Goal: Navigation & Orientation: Find specific page/section

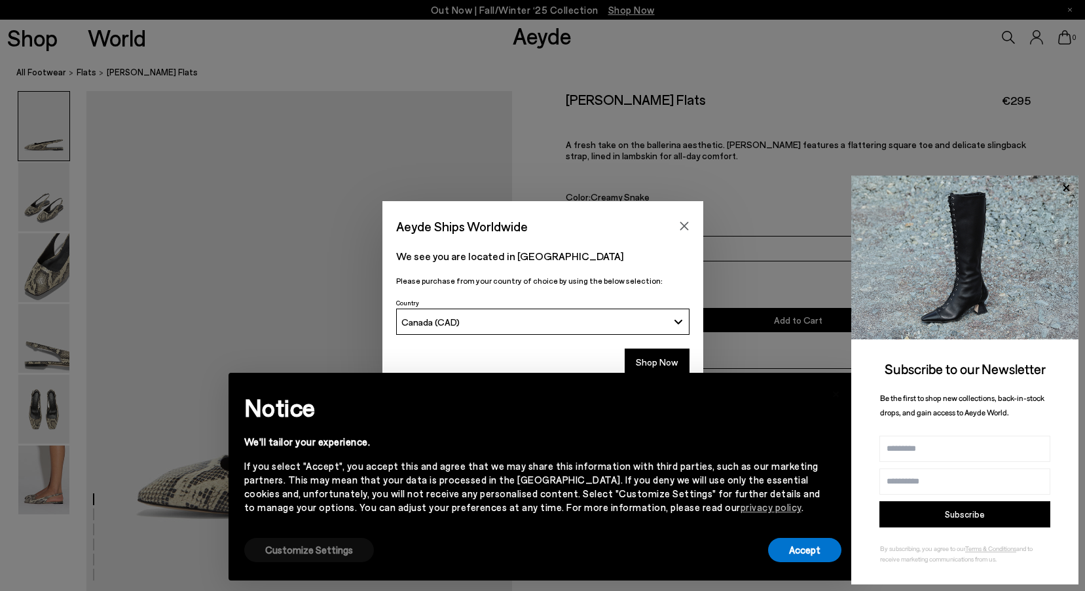
click at [329, 549] on button "Customize Settings" at bounding box center [309, 549] width 130 height 24
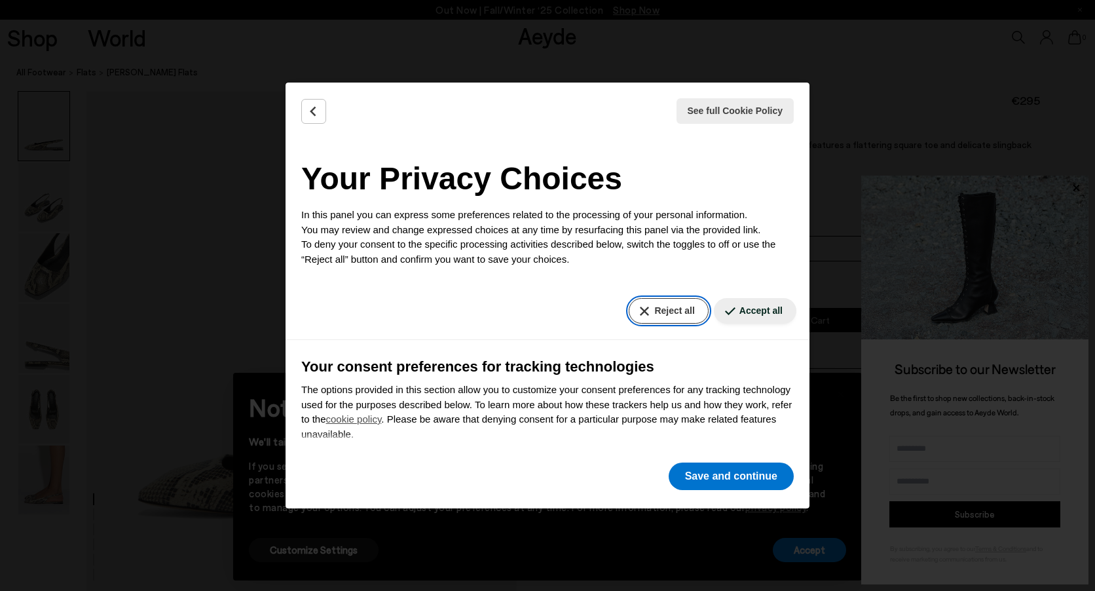
click at [666, 309] on button "Reject all" at bounding box center [667, 311] width 79 height 26
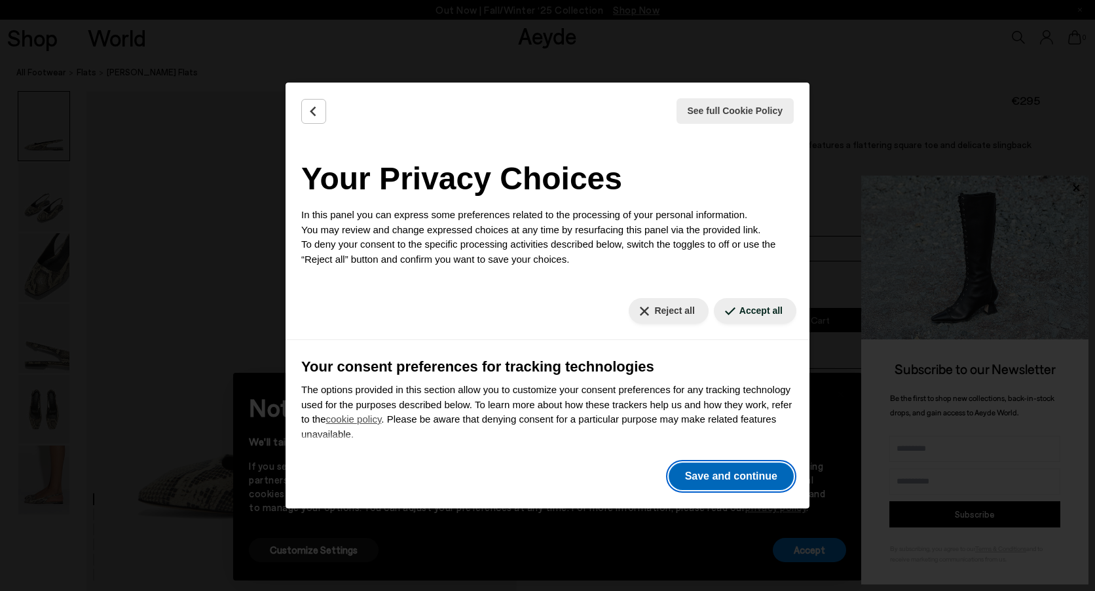
click at [712, 482] on button "Save and continue" at bounding box center [730, 475] width 125 height 27
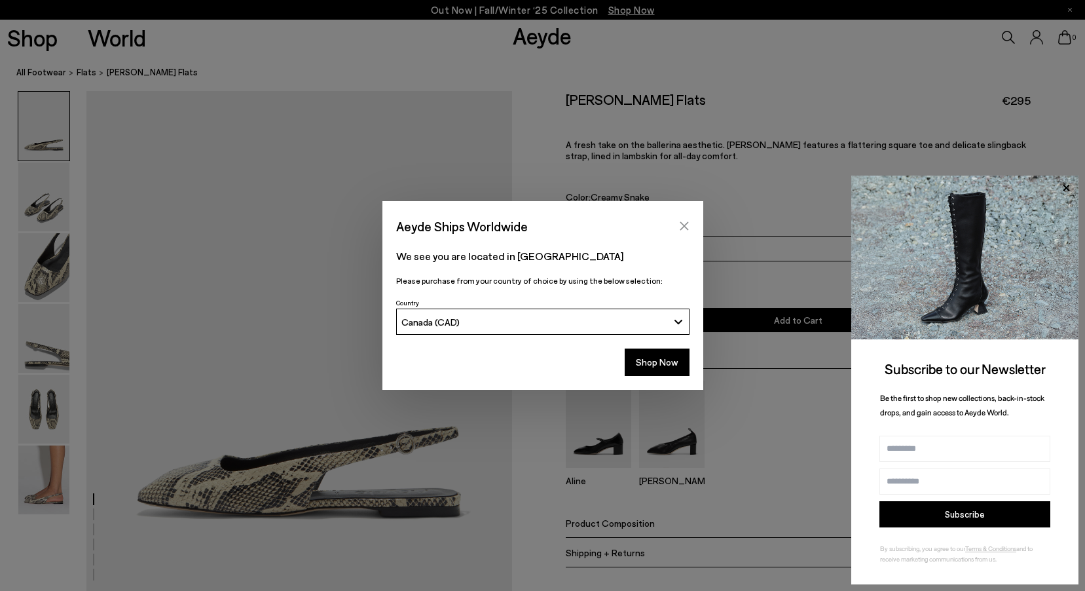
click at [692, 225] on button "Close" at bounding box center [684, 226] width 20 height 20
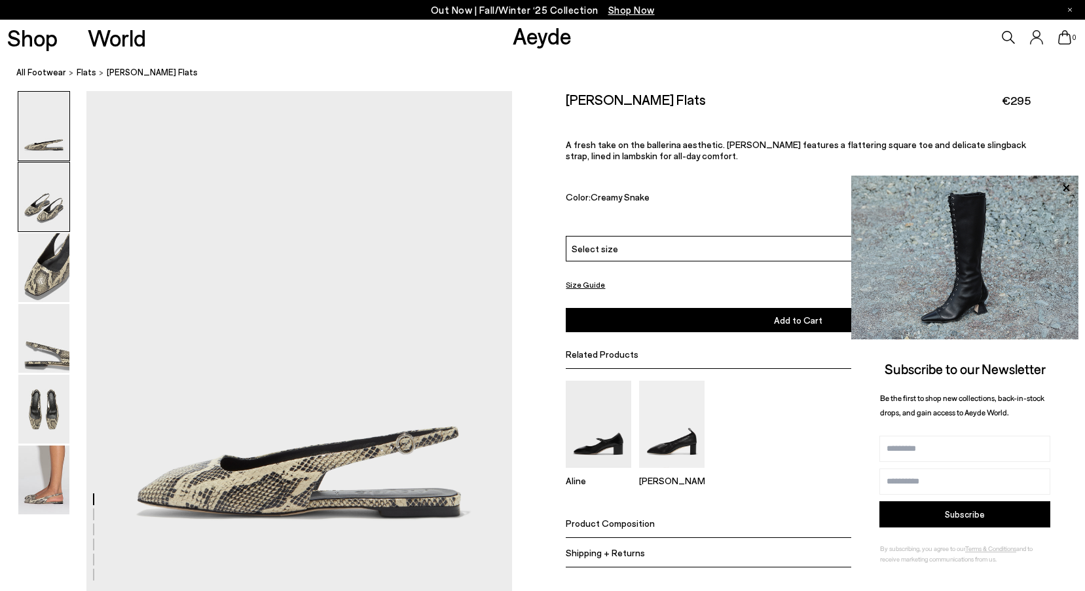
click at [58, 199] on img at bounding box center [43, 196] width 51 height 69
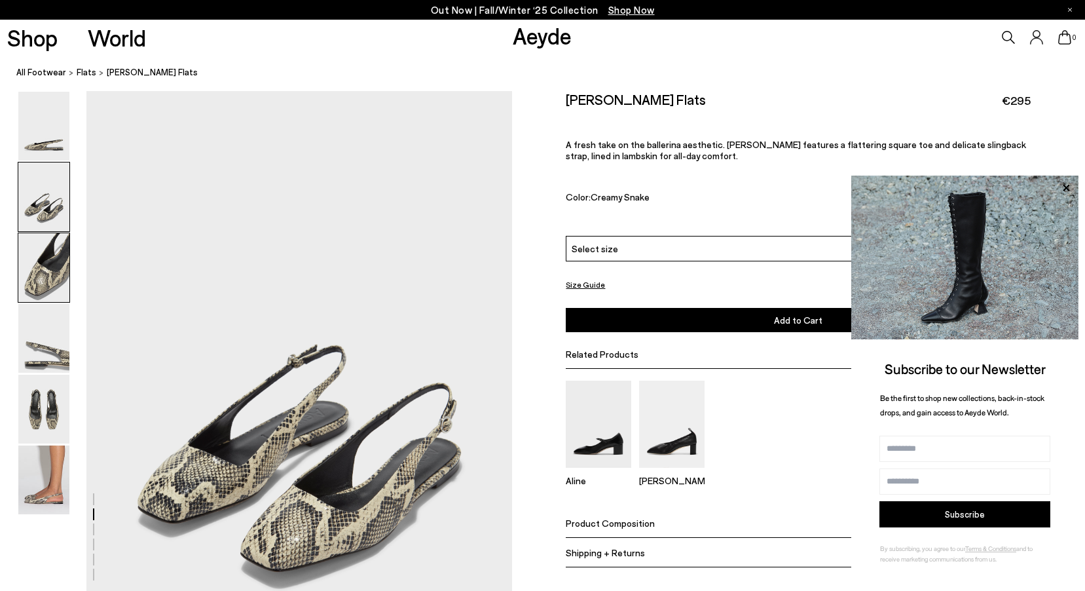
click at [67, 272] on img at bounding box center [43, 267] width 51 height 69
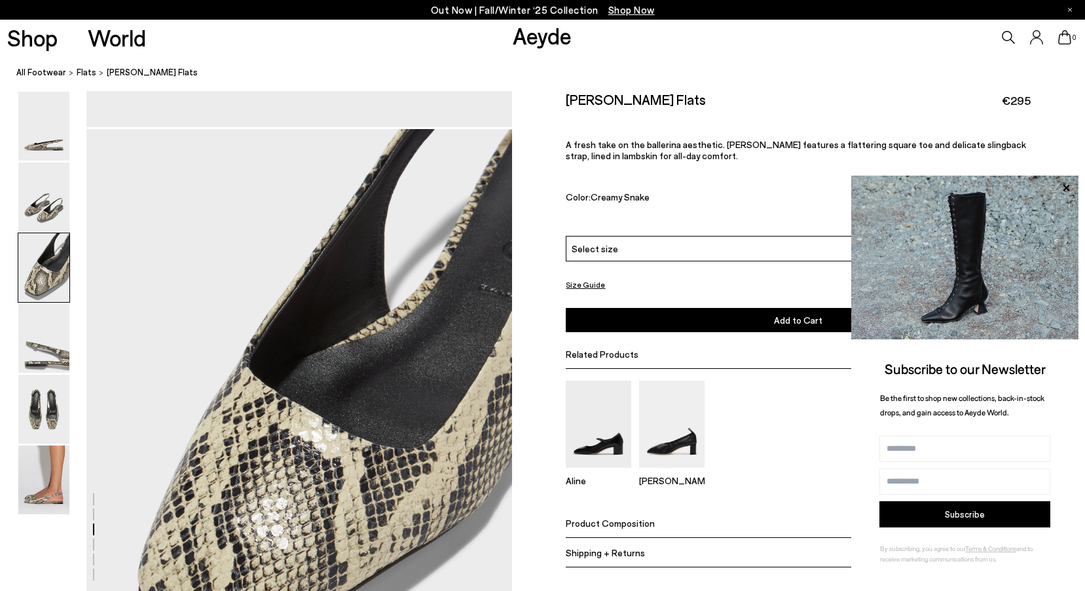
scroll to position [1072, 0]
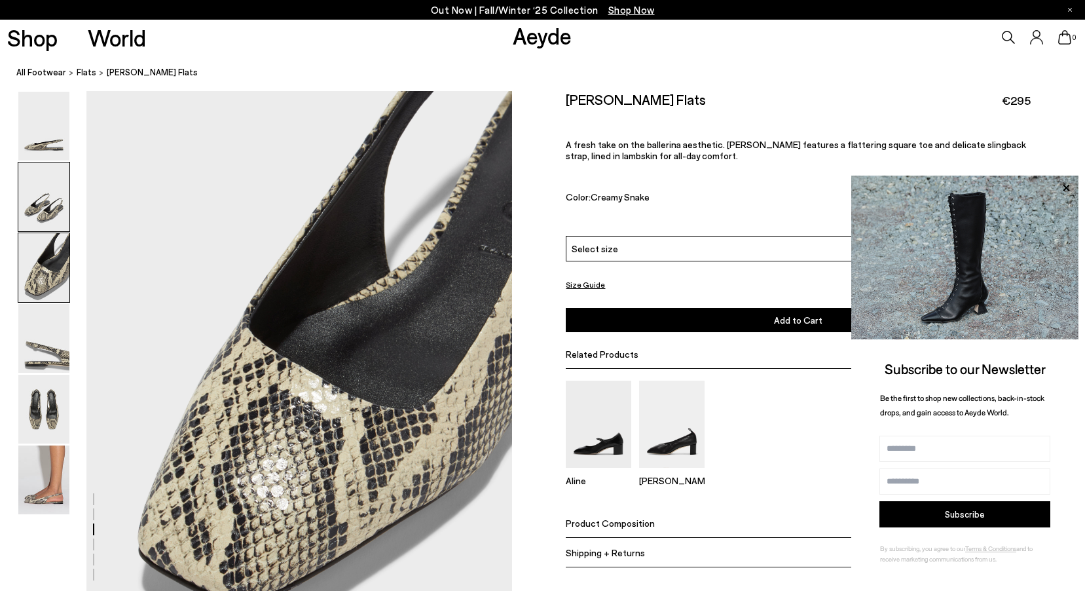
click at [56, 198] on img at bounding box center [43, 196] width 51 height 69
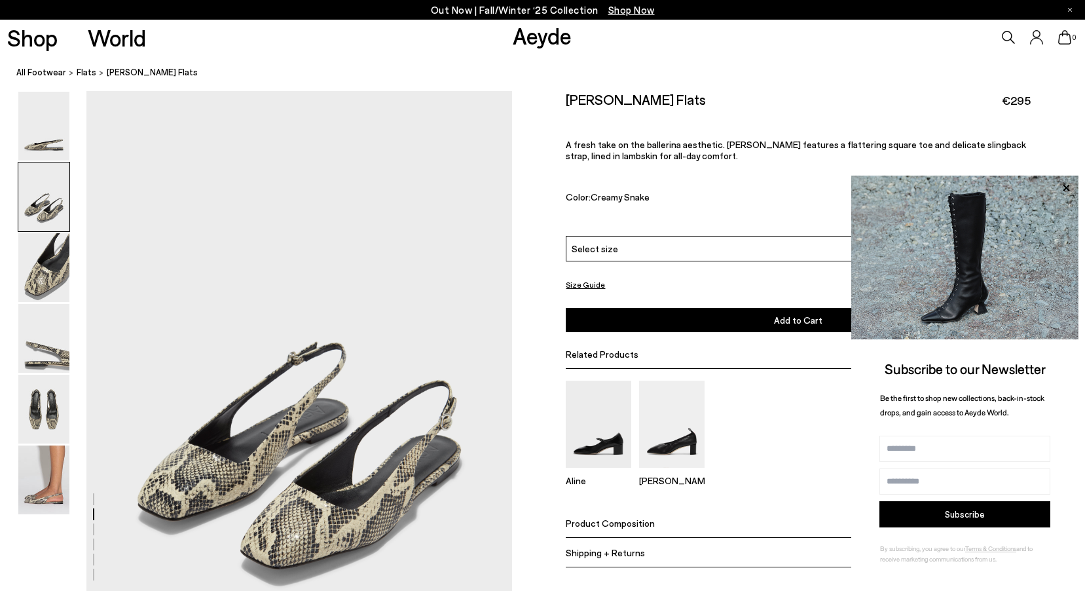
scroll to position [503, 0]
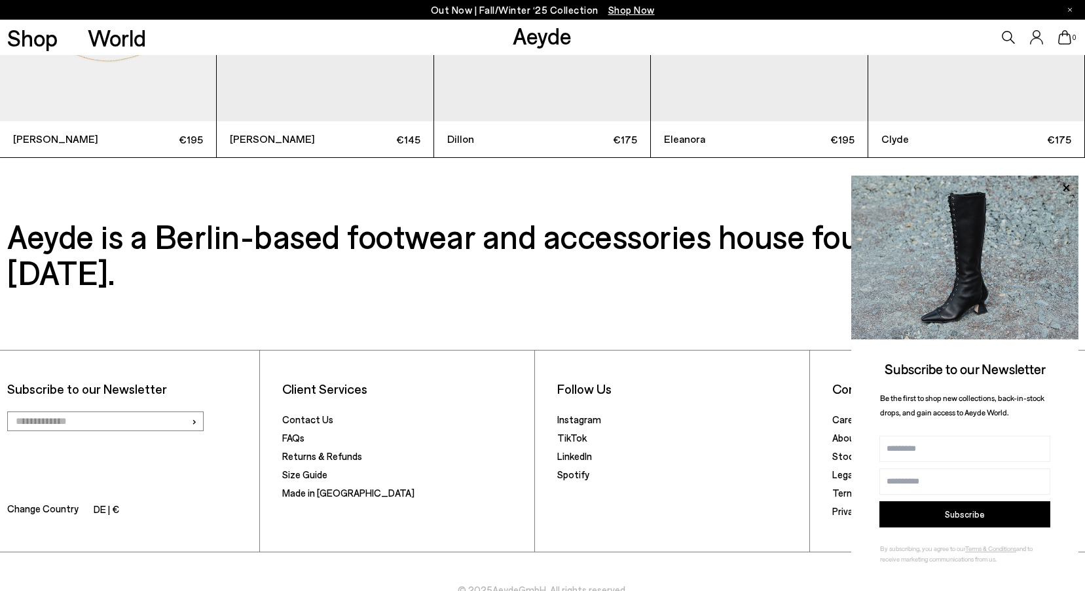
scroll to position [4073, 0]
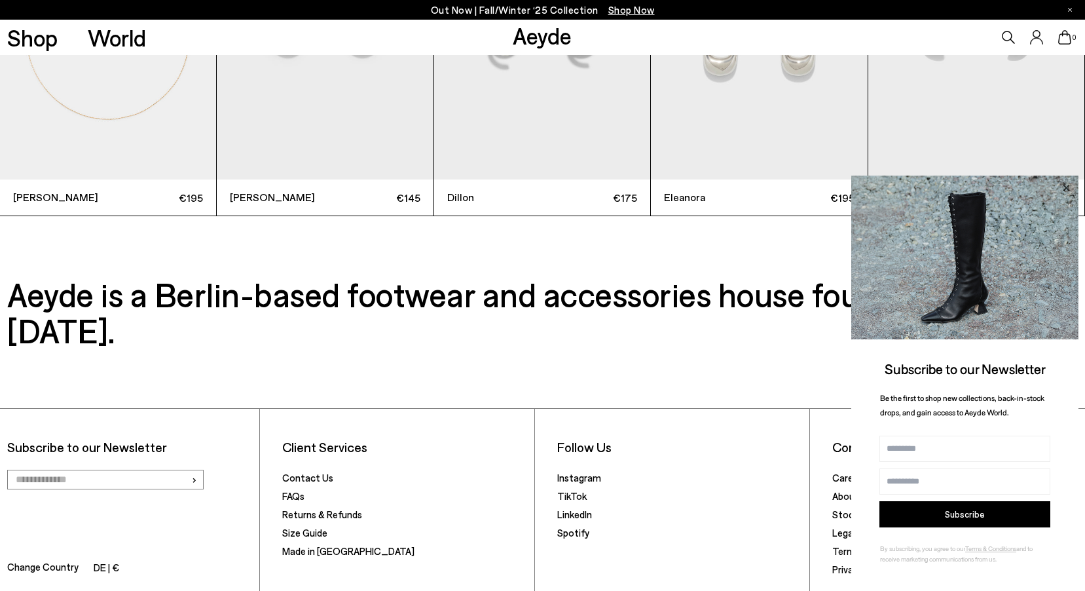
click at [1066, 182] on icon at bounding box center [1065, 187] width 17 height 17
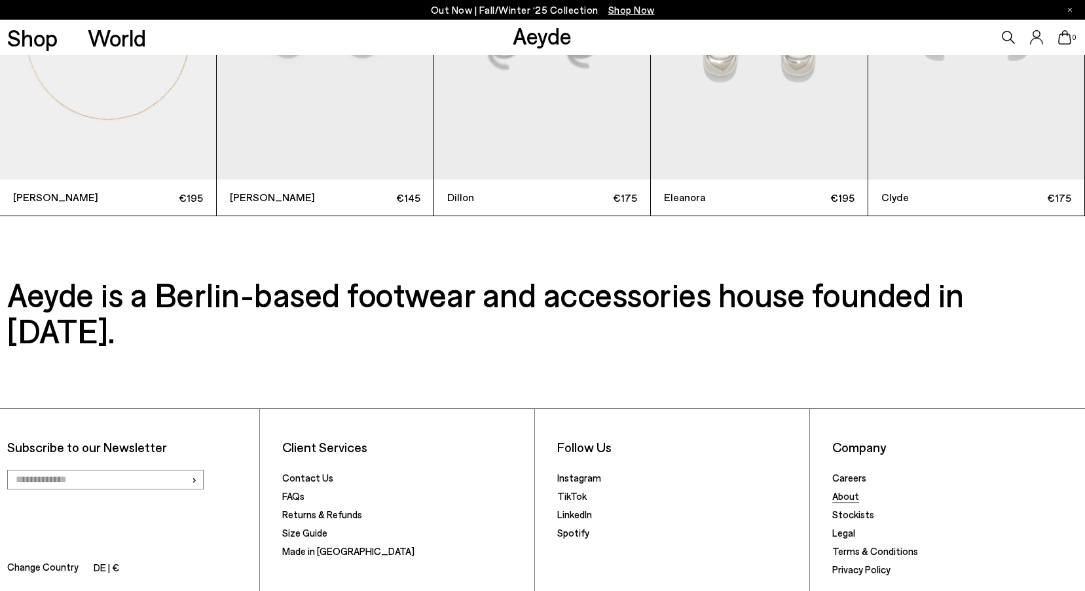
click at [848, 490] on link "About" at bounding box center [845, 496] width 27 height 12
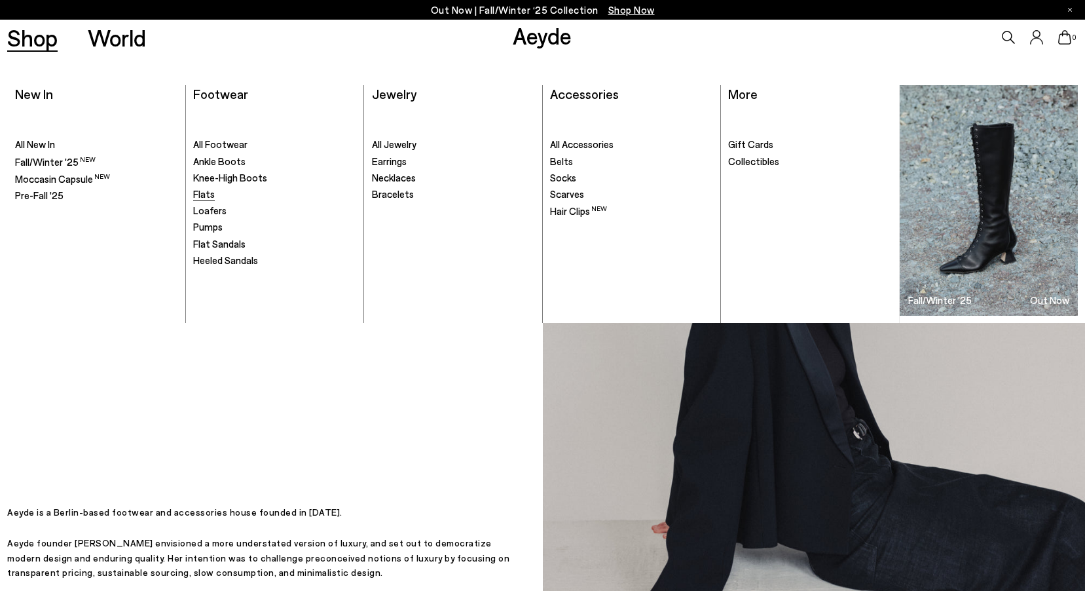
click at [208, 196] on span "Flats" at bounding box center [204, 194] width 22 height 12
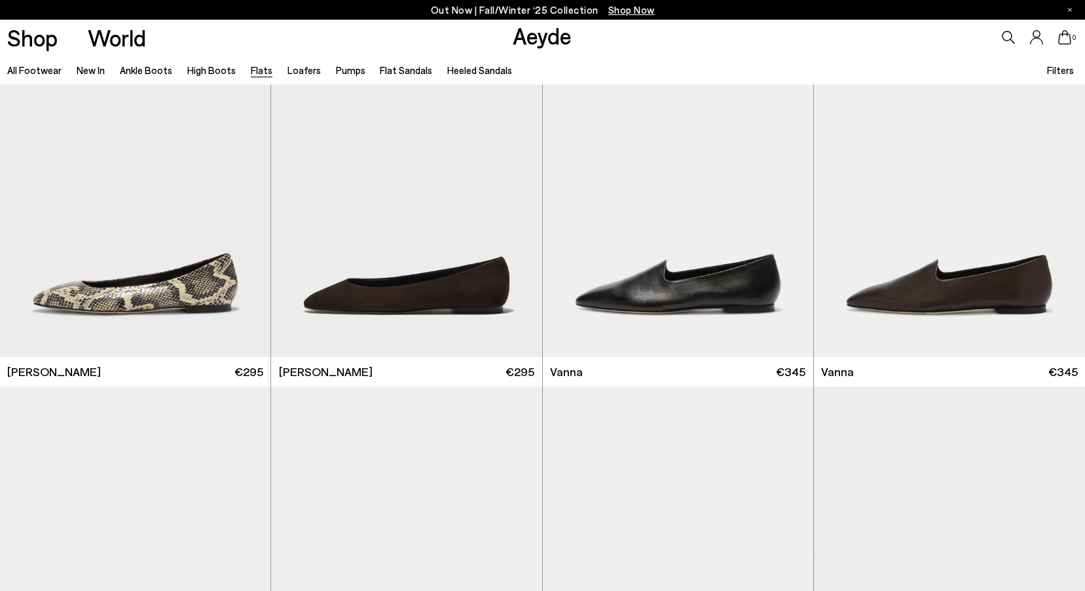
scroll to position [260, 0]
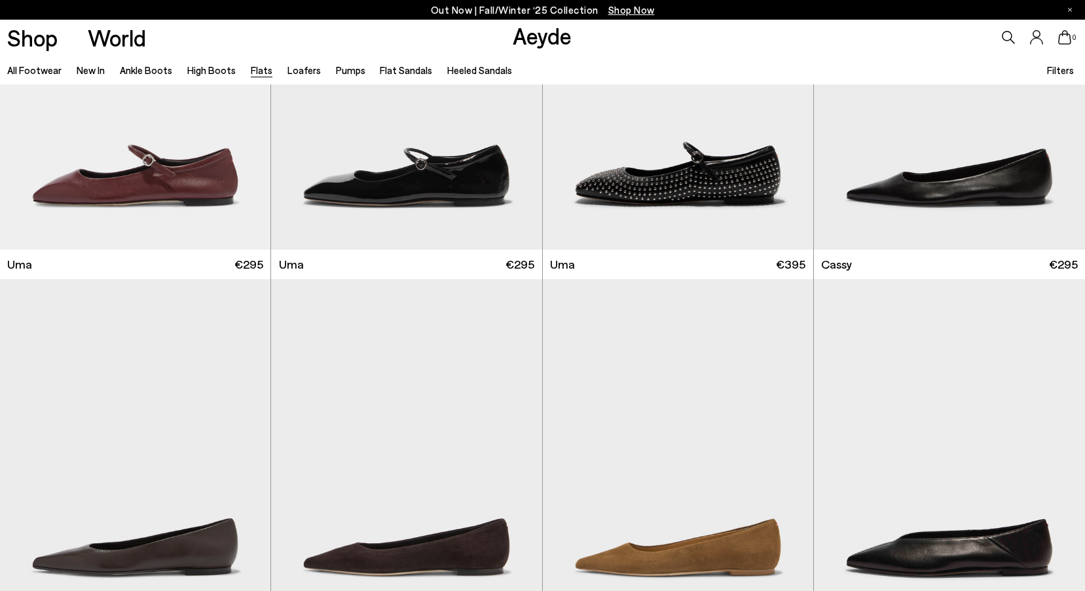
scroll to position [2383, 0]
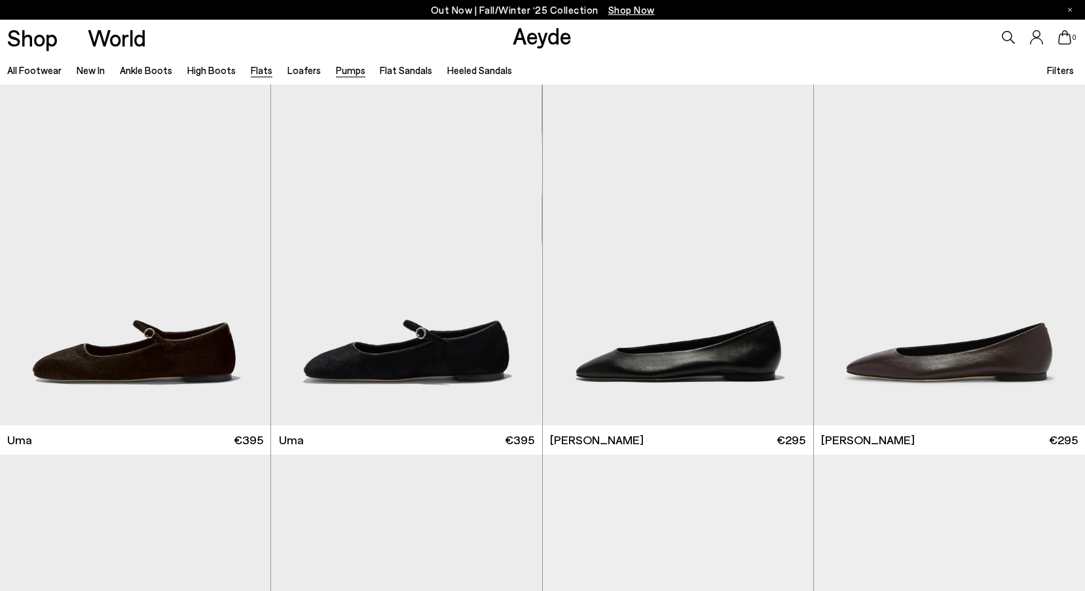
click at [348, 73] on link "Pumps" at bounding box center [350, 70] width 29 height 12
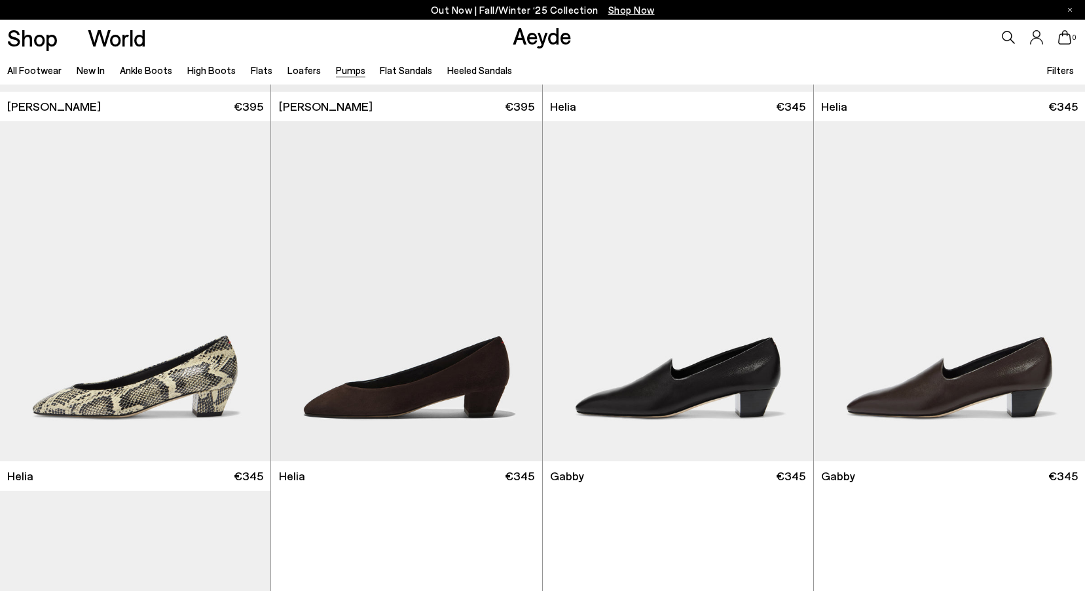
scroll to position [1472, 0]
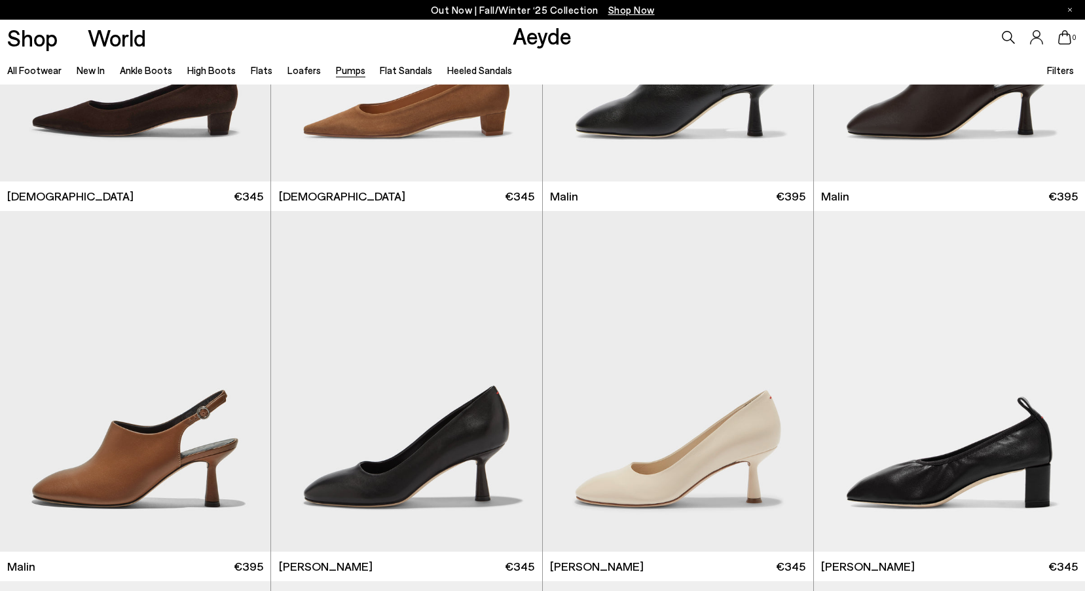
scroll to position [3222, 0]
